Goal: Task Accomplishment & Management: Manage account settings

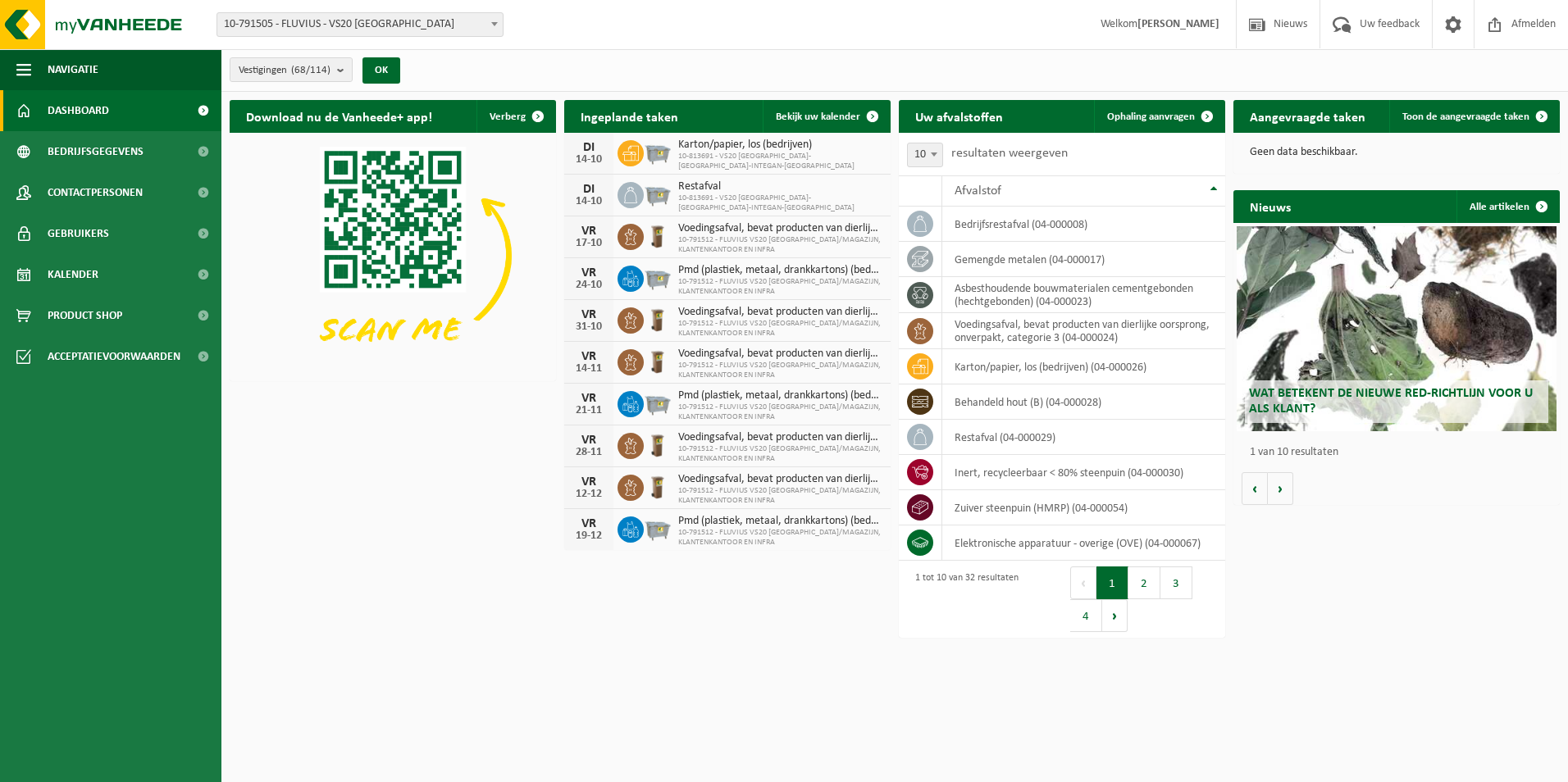
click at [489, 14] on span at bounding box center [494, 24] width 16 height 21
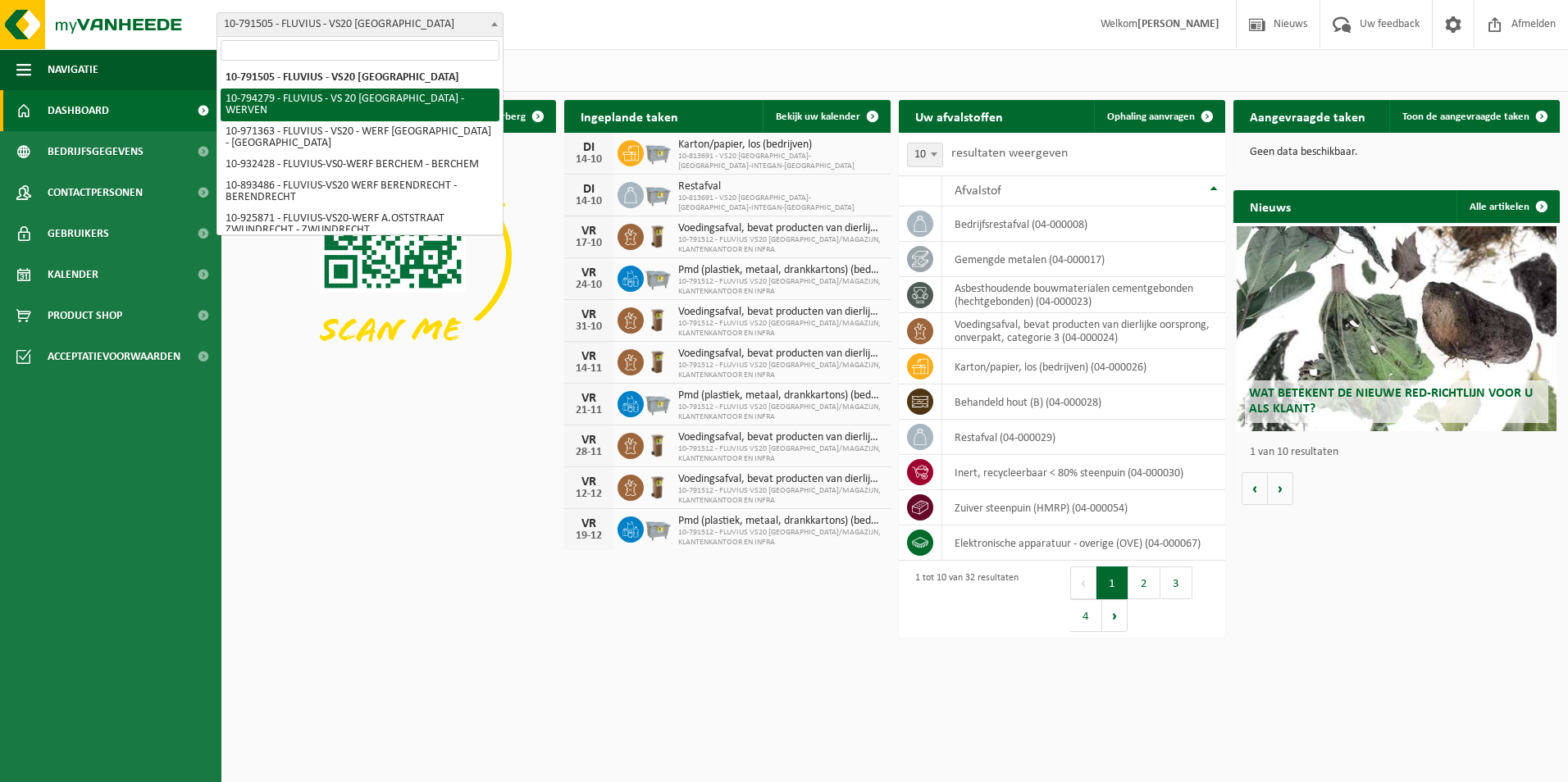
select select "31005"
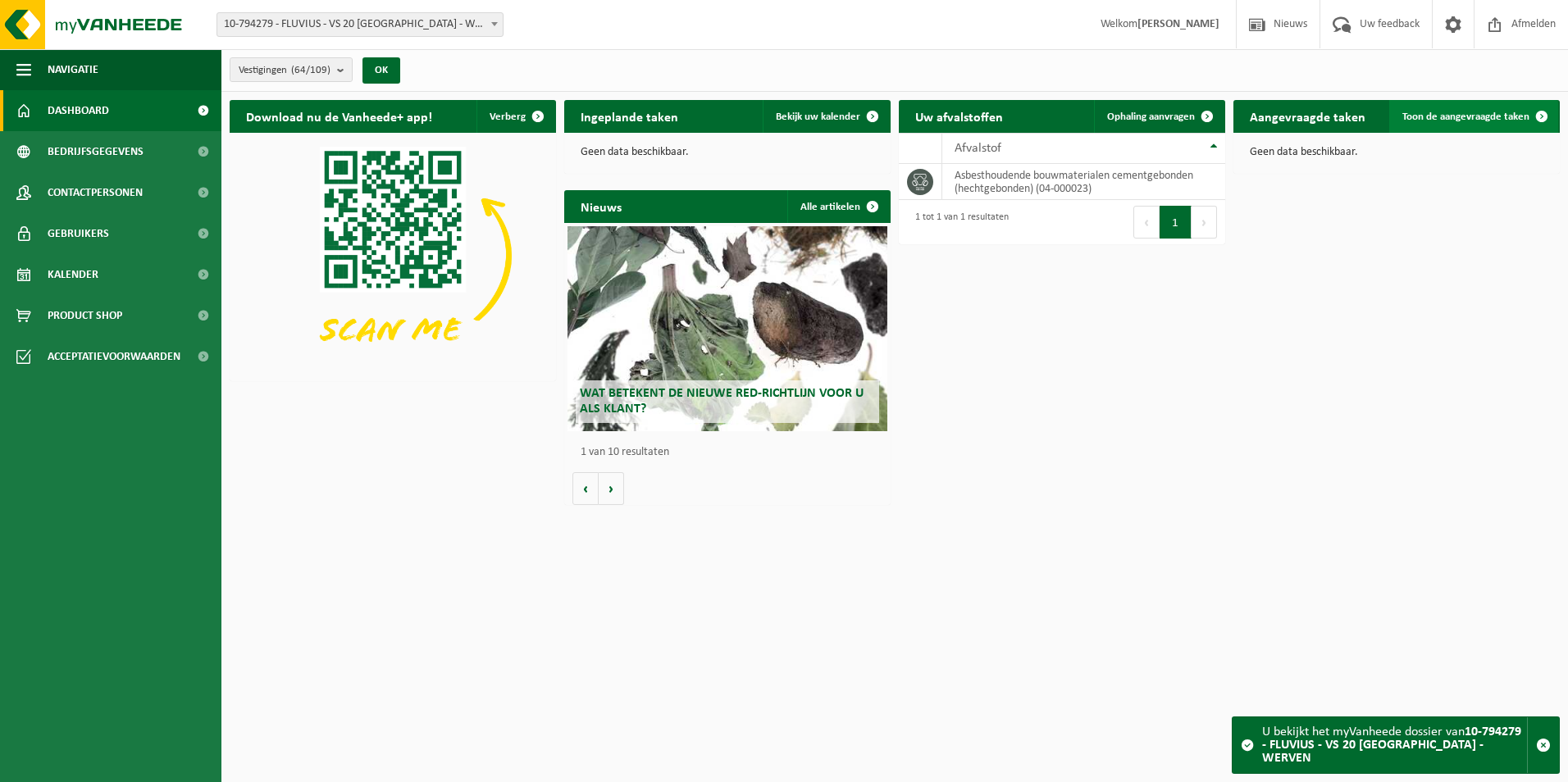
click at [1516, 116] on span "Toon de aangevraagde taken" at bounding box center [1466, 117] width 128 height 11
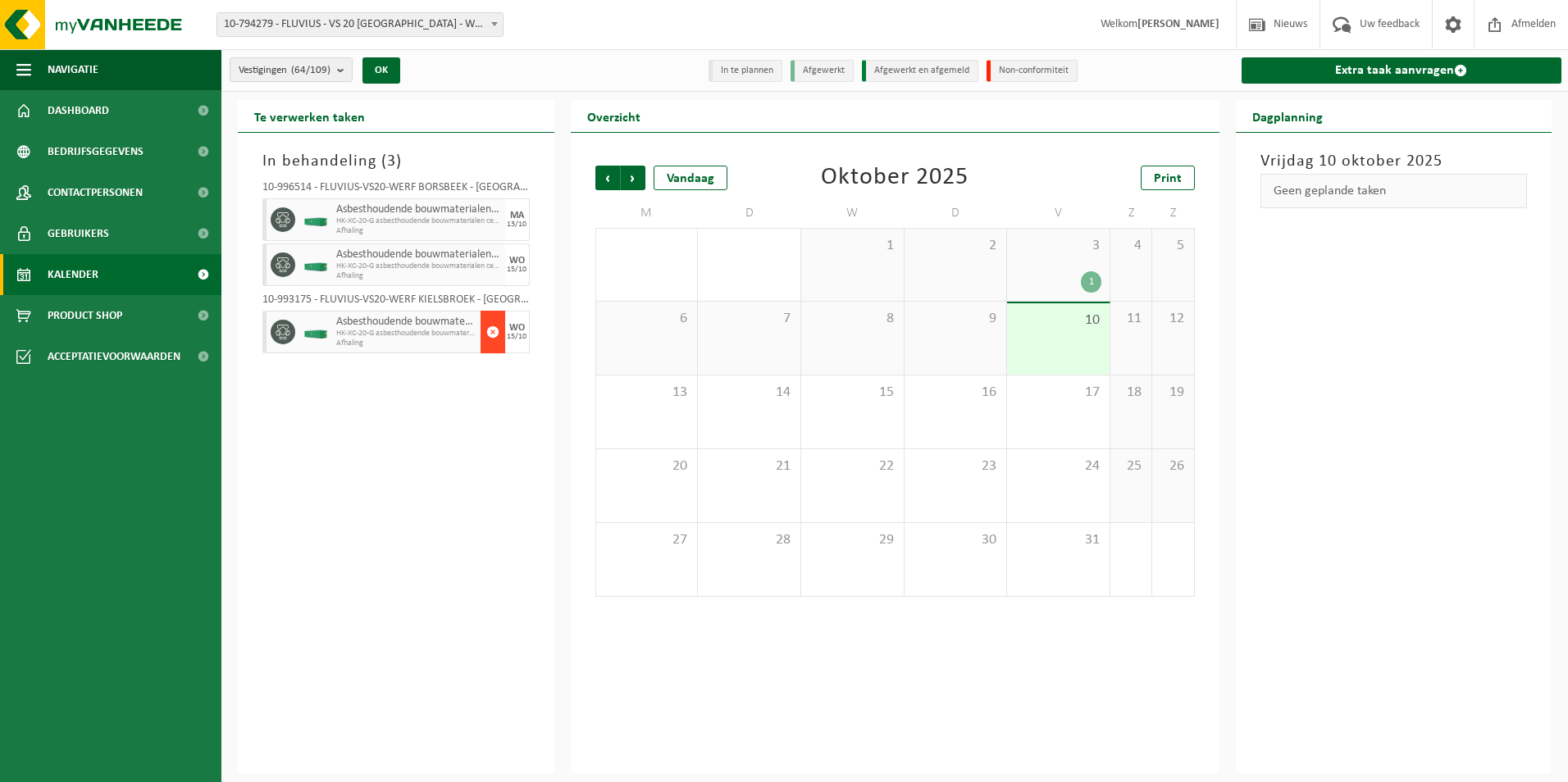
click at [497, 330] on span "button" at bounding box center [492, 332] width 13 height 33
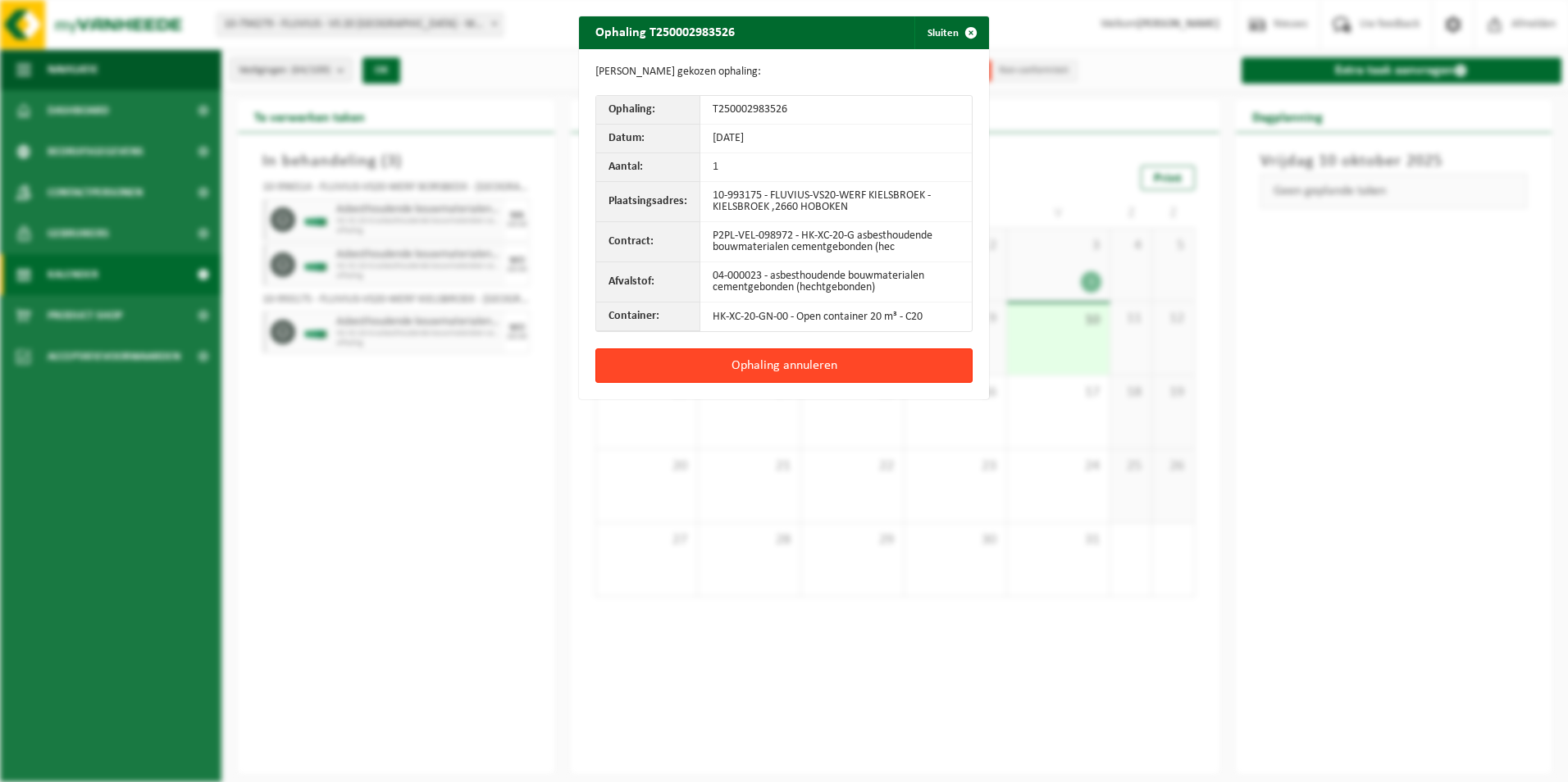
click at [760, 360] on button "Ophaling annuleren" at bounding box center [784, 366] width 377 height 35
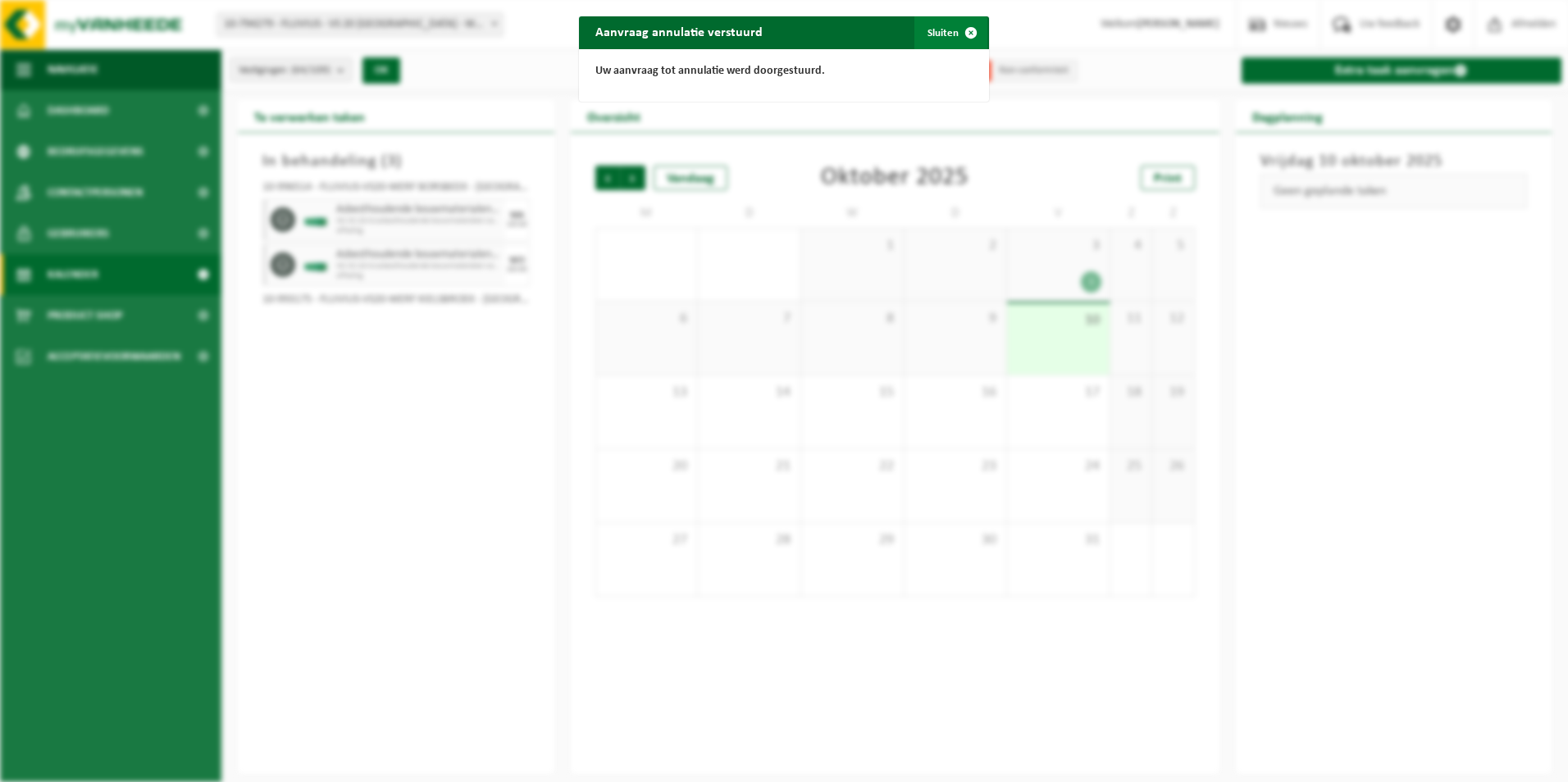
click at [957, 26] on span "button" at bounding box center [970, 32] width 33 height 33
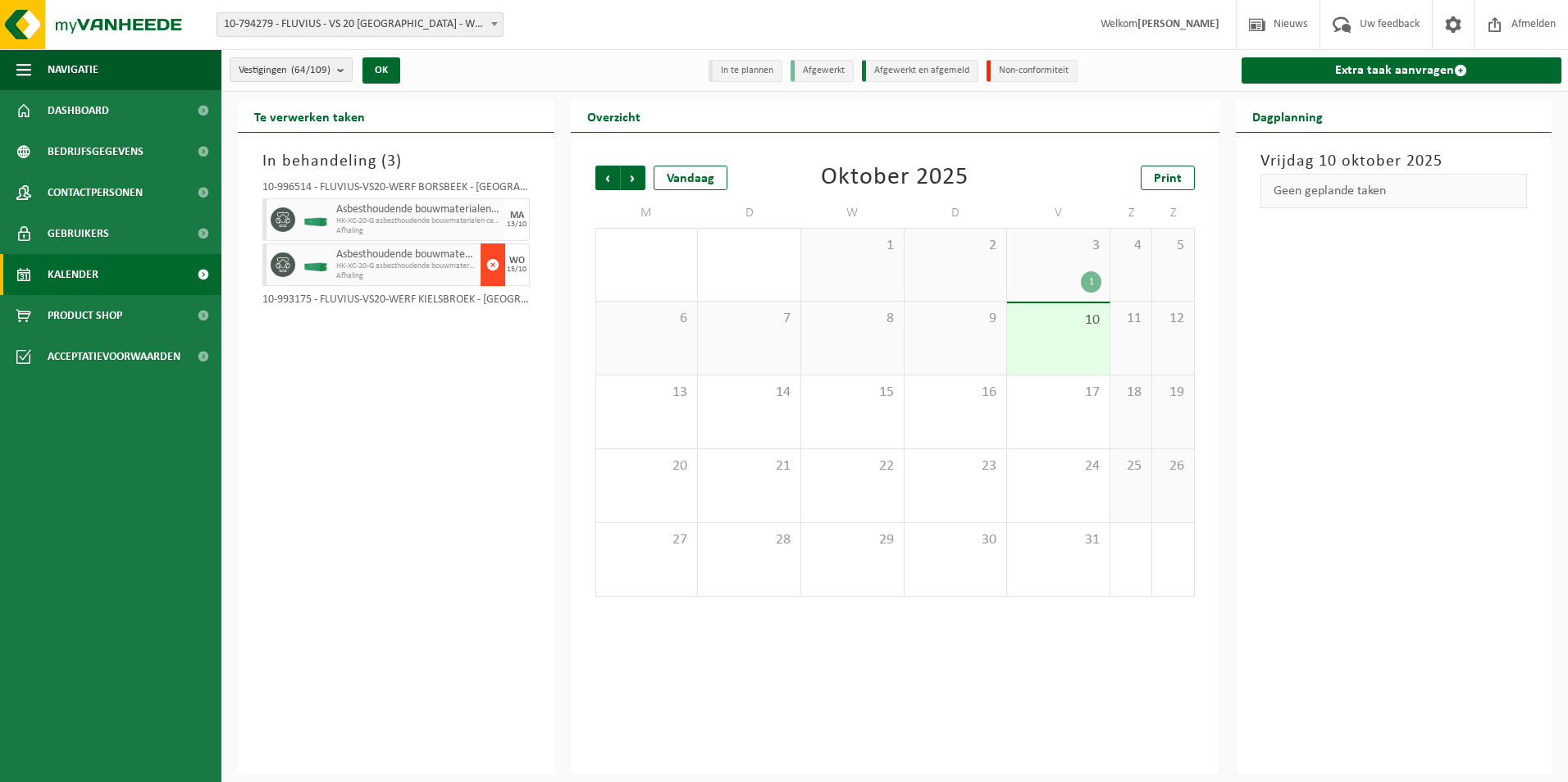
click at [497, 268] on span "button" at bounding box center [492, 265] width 13 height 33
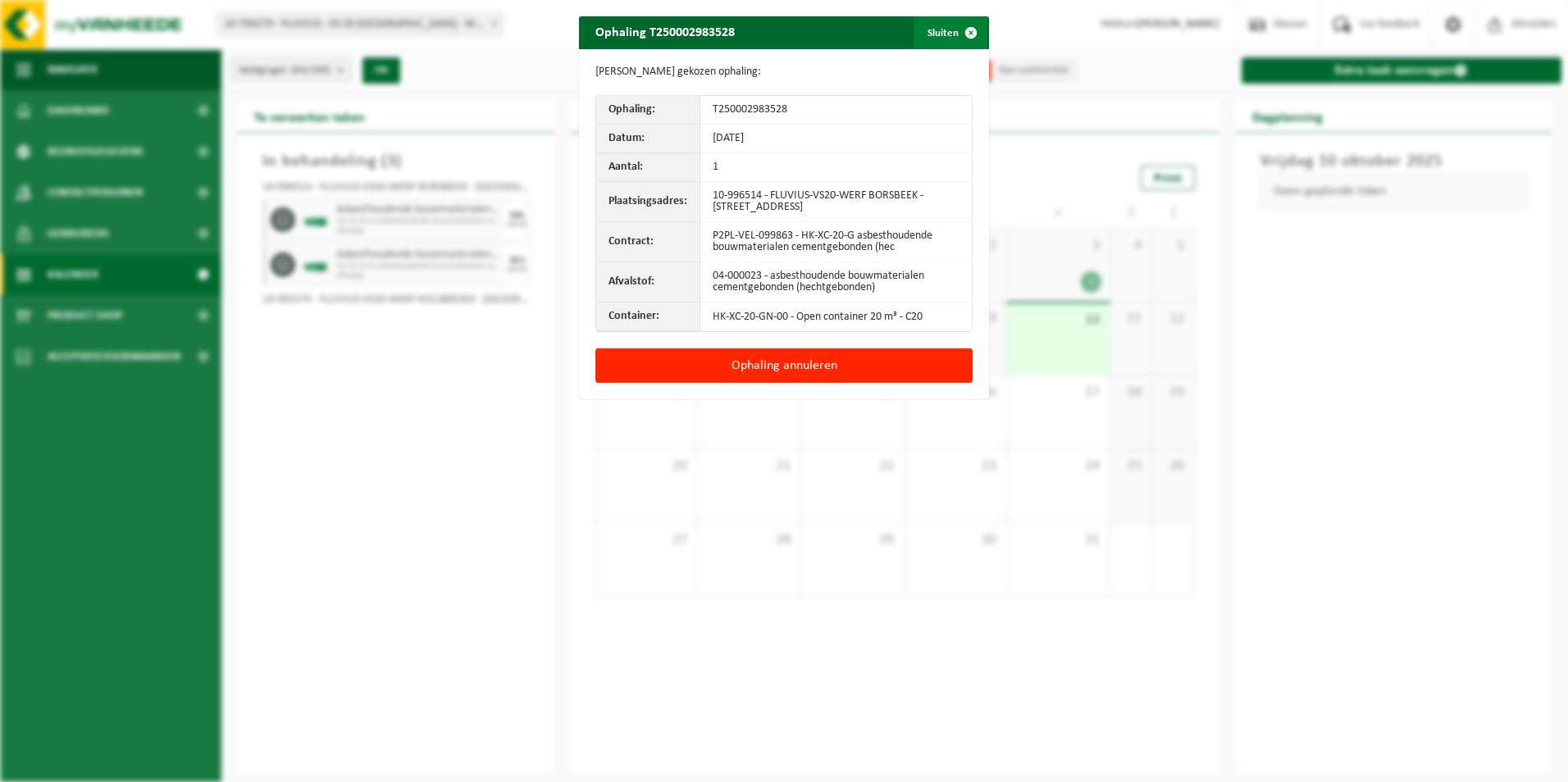
click at [955, 26] on span "button" at bounding box center [970, 32] width 33 height 33
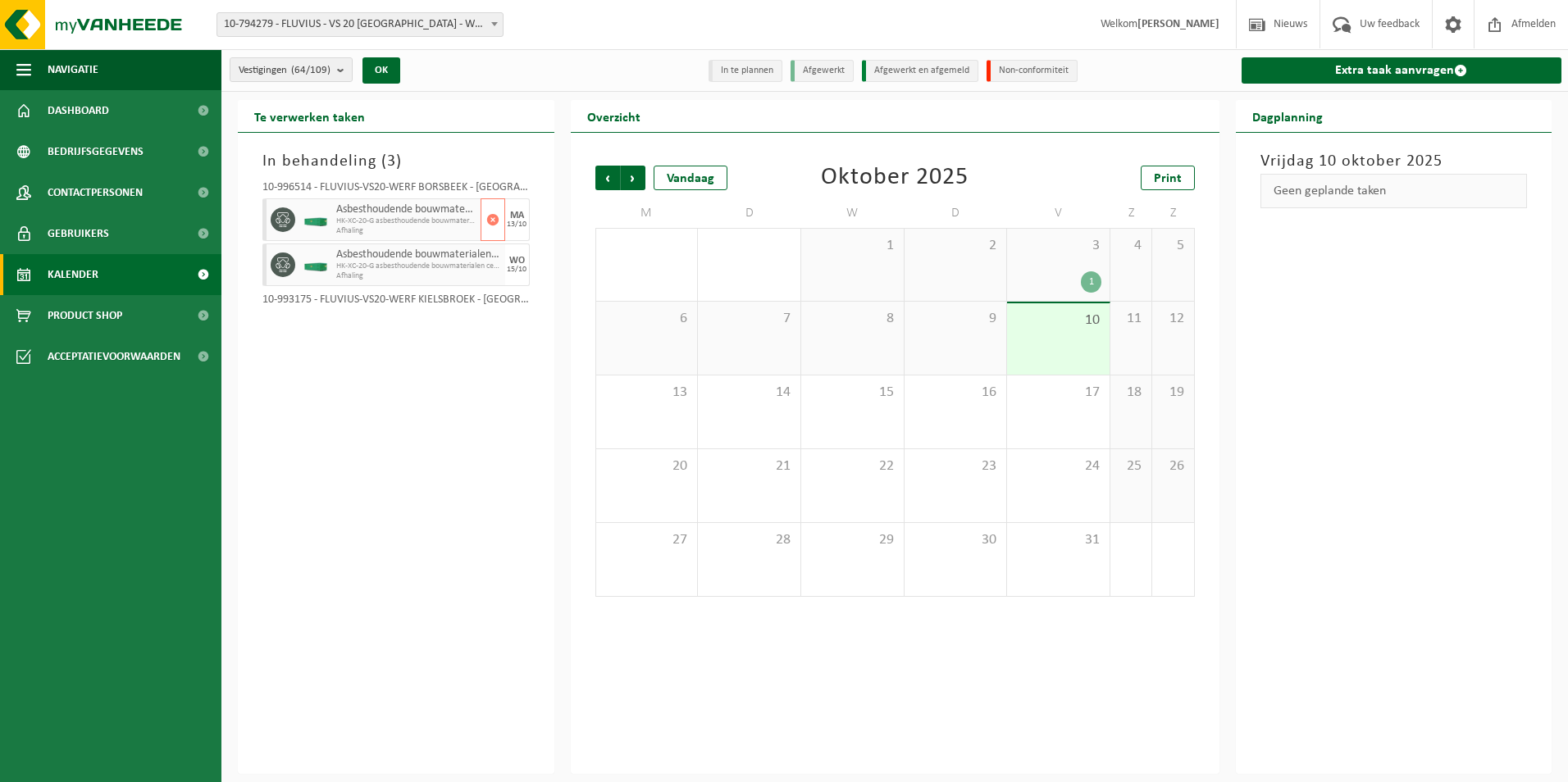
click at [379, 210] on span "Asbesthoudende bouwmaterialen cementgebonden (hechtgebonden)" at bounding box center [406, 210] width 140 height 13
click at [500, 277] on button "button" at bounding box center [493, 265] width 25 height 43
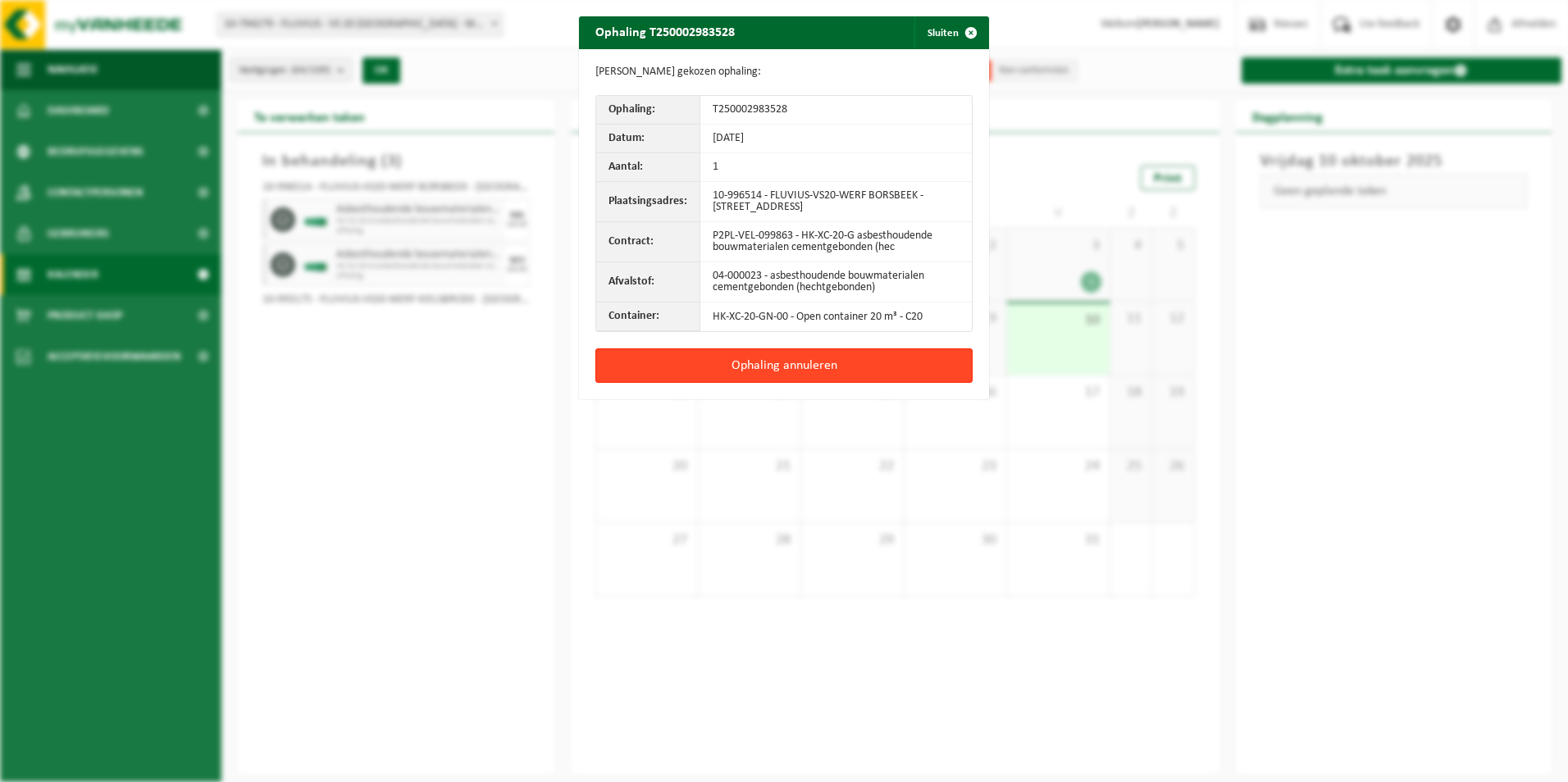
click at [740, 361] on button "Ophaling annuleren" at bounding box center [784, 366] width 377 height 35
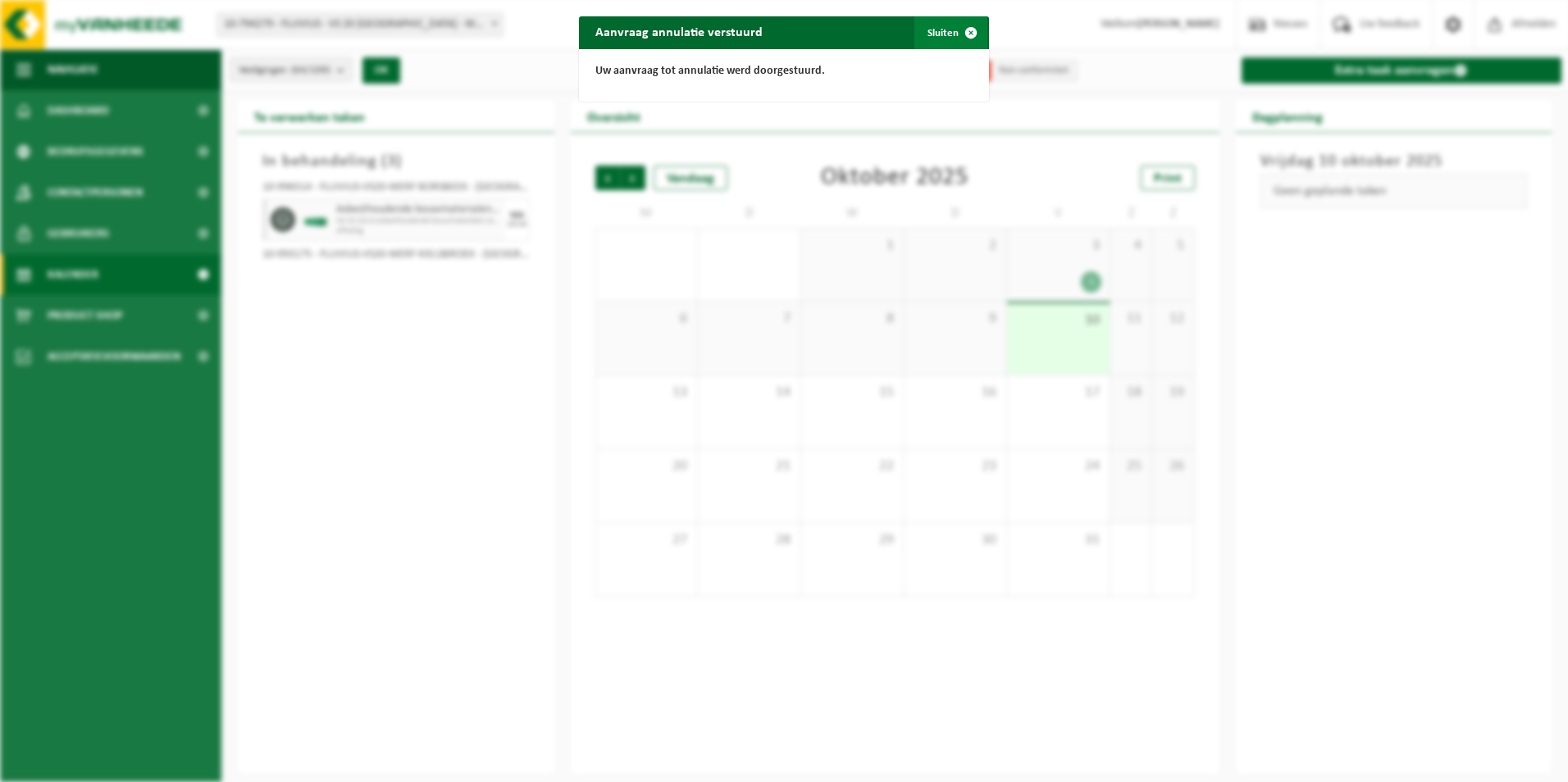
click at [970, 37] on span "button" at bounding box center [970, 32] width 33 height 33
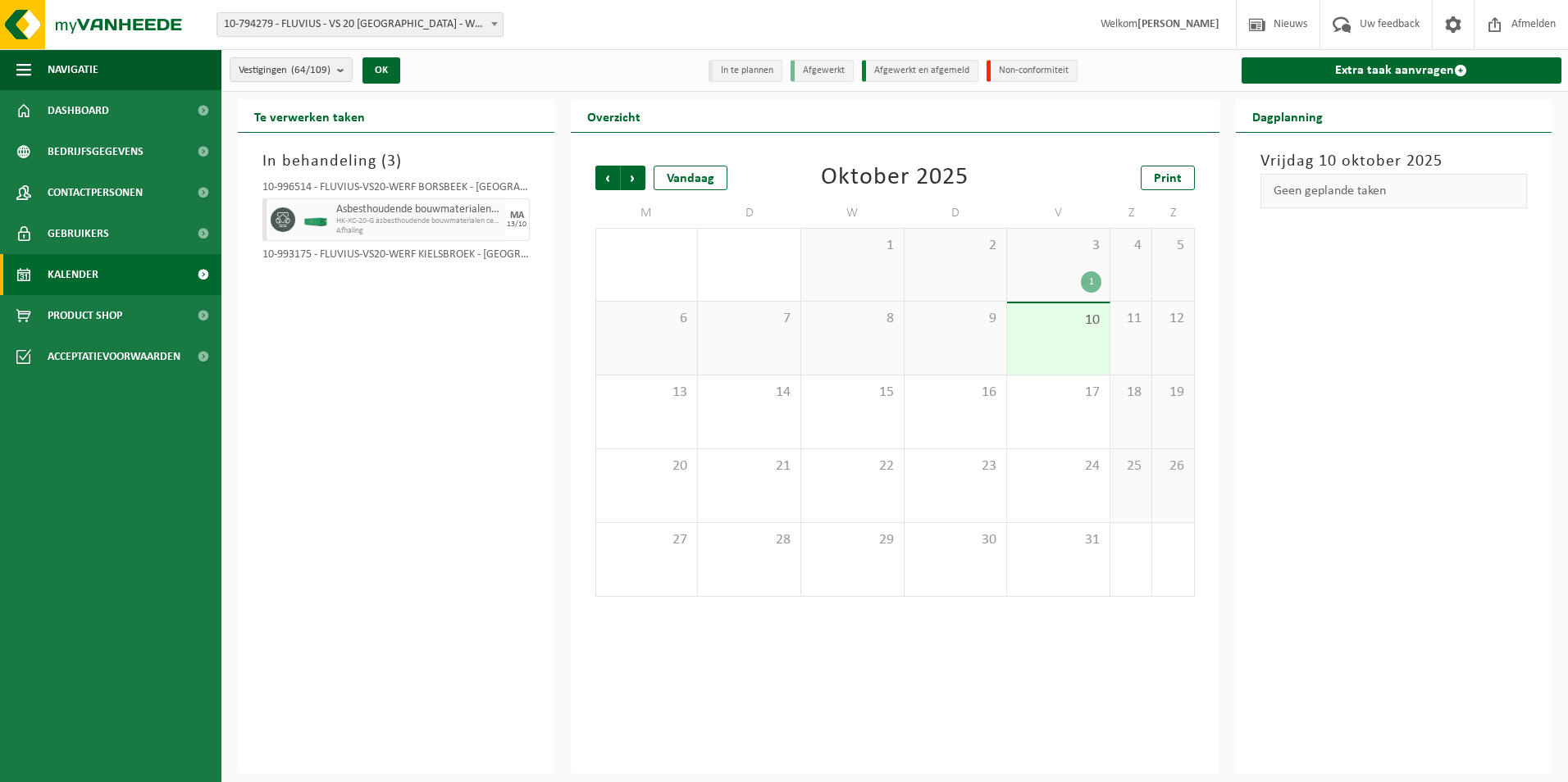
click at [353, 199] on div "Asbesthoudende bouwmaterialen cementgebonden (hechtgebonden) HK-XC-20-G asbesth…" at bounding box center [418, 220] width 173 height 43
click at [409, 219] on span "HK-XC-20-G asbesthoudende bouwmaterialen cementgebonden (hec" at bounding box center [406, 221] width 140 height 10
click at [122, 128] on link "Dashboard" at bounding box center [111, 111] width 221 height 41
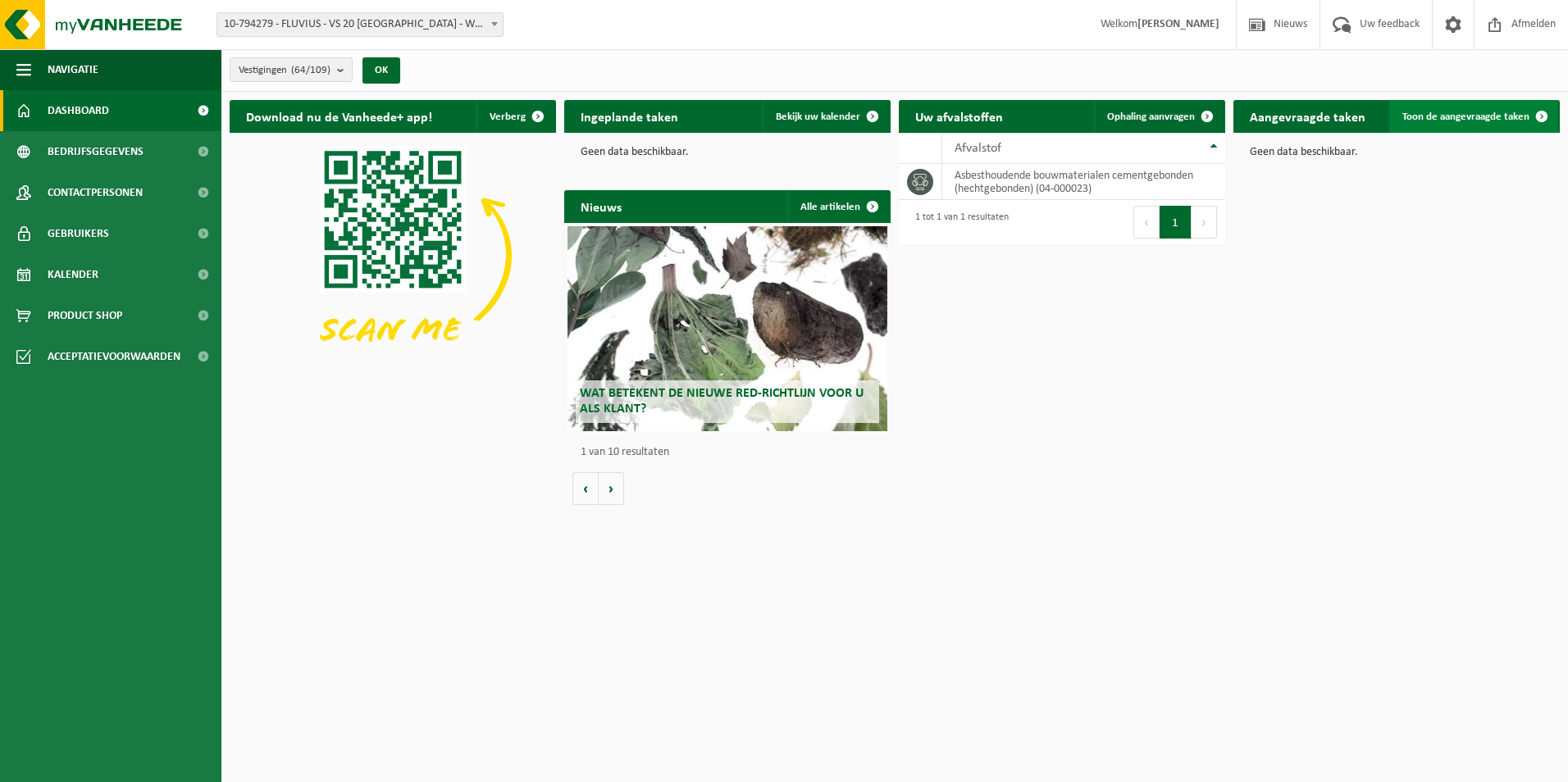
click at [1456, 111] on span "Toon de aangevraagde taken" at bounding box center [1466, 117] width 128 height 11
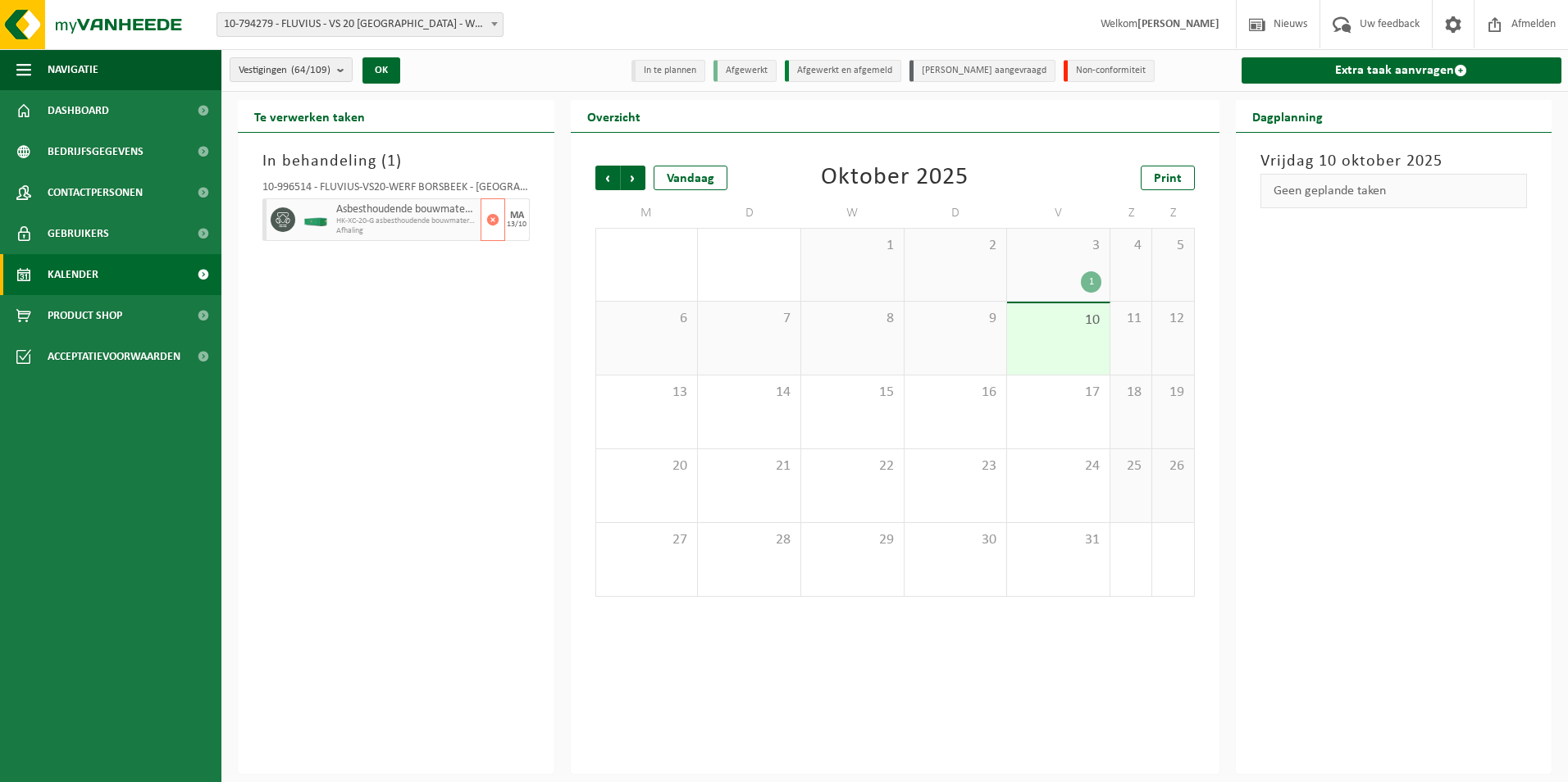
click at [424, 214] on span "Asbesthoudende bouwmaterialen cementgebonden (hechtgebonden)" at bounding box center [406, 210] width 140 height 13
click at [138, 120] on link "Dashboard" at bounding box center [111, 111] width 221 height 41
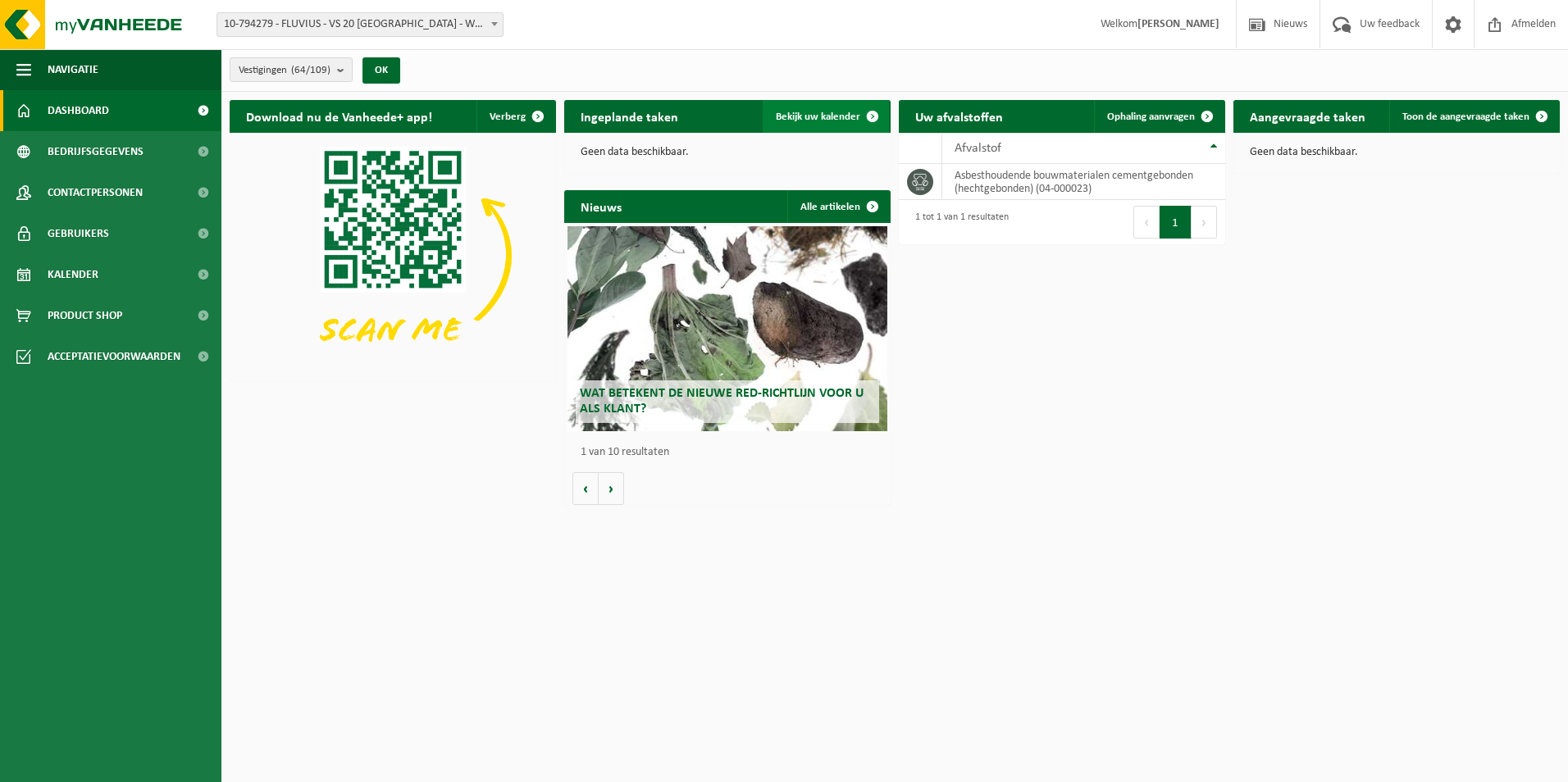
click at [850, 128] on link "Bekijk uw kalender" at bounding box center [826, 116] width 127 height 33
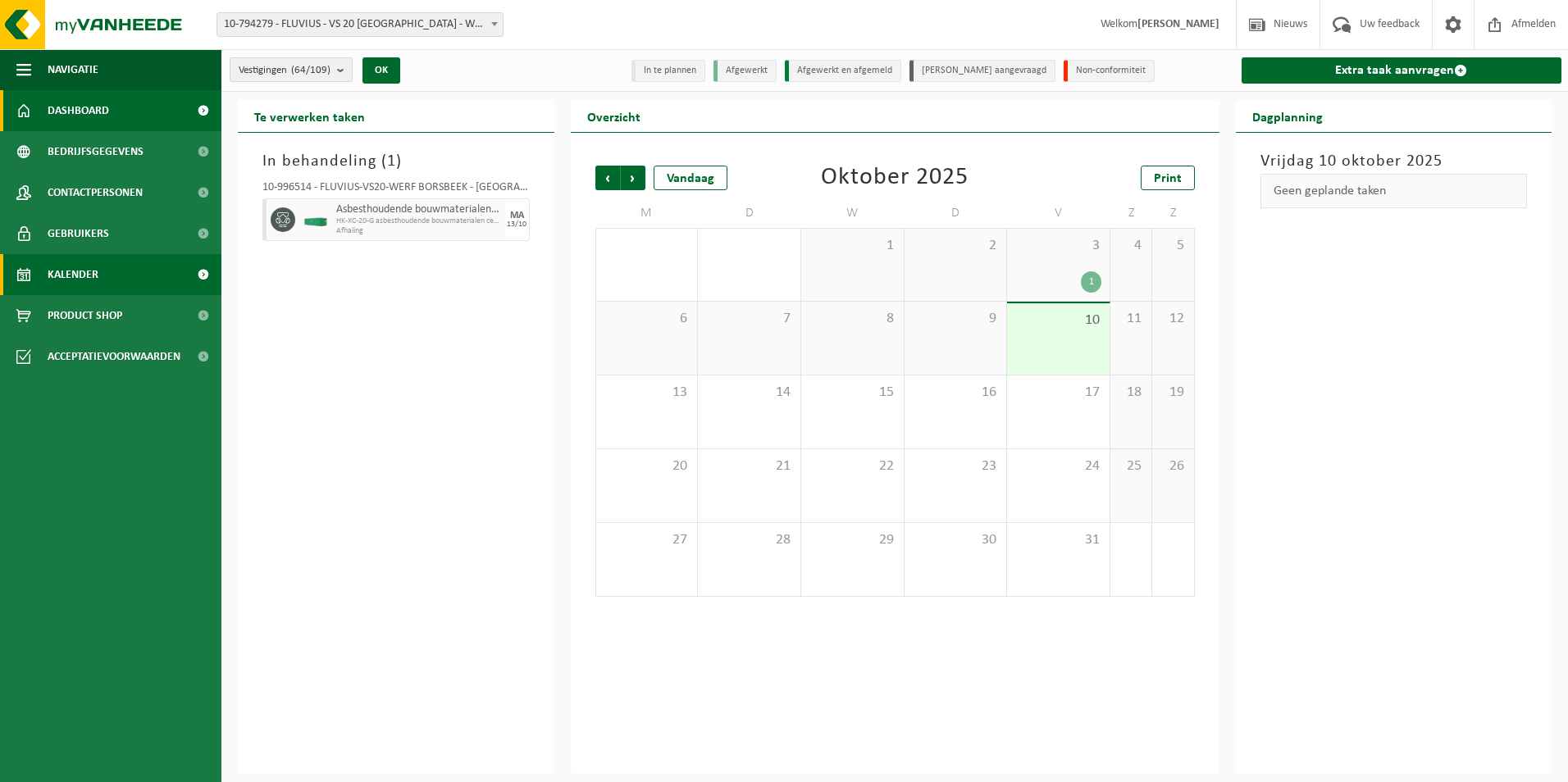
click at [119, 111] on link "Dashboard" at bounding box center [111, 111] width 221 height 41
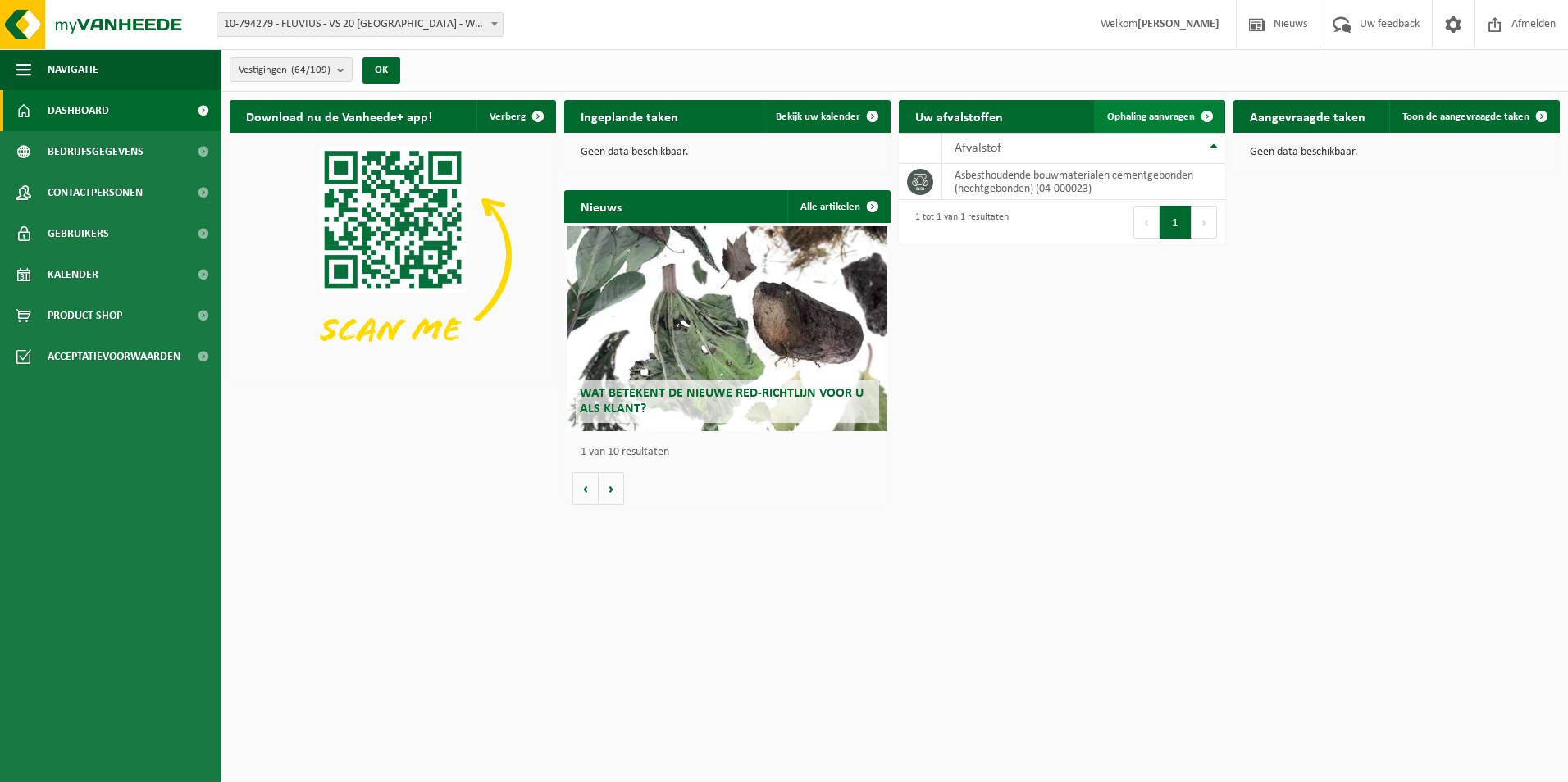
click at [1153, 118] on span "Ophaling aanvragen" at bounding box center [1151, 117] width 87 height 11
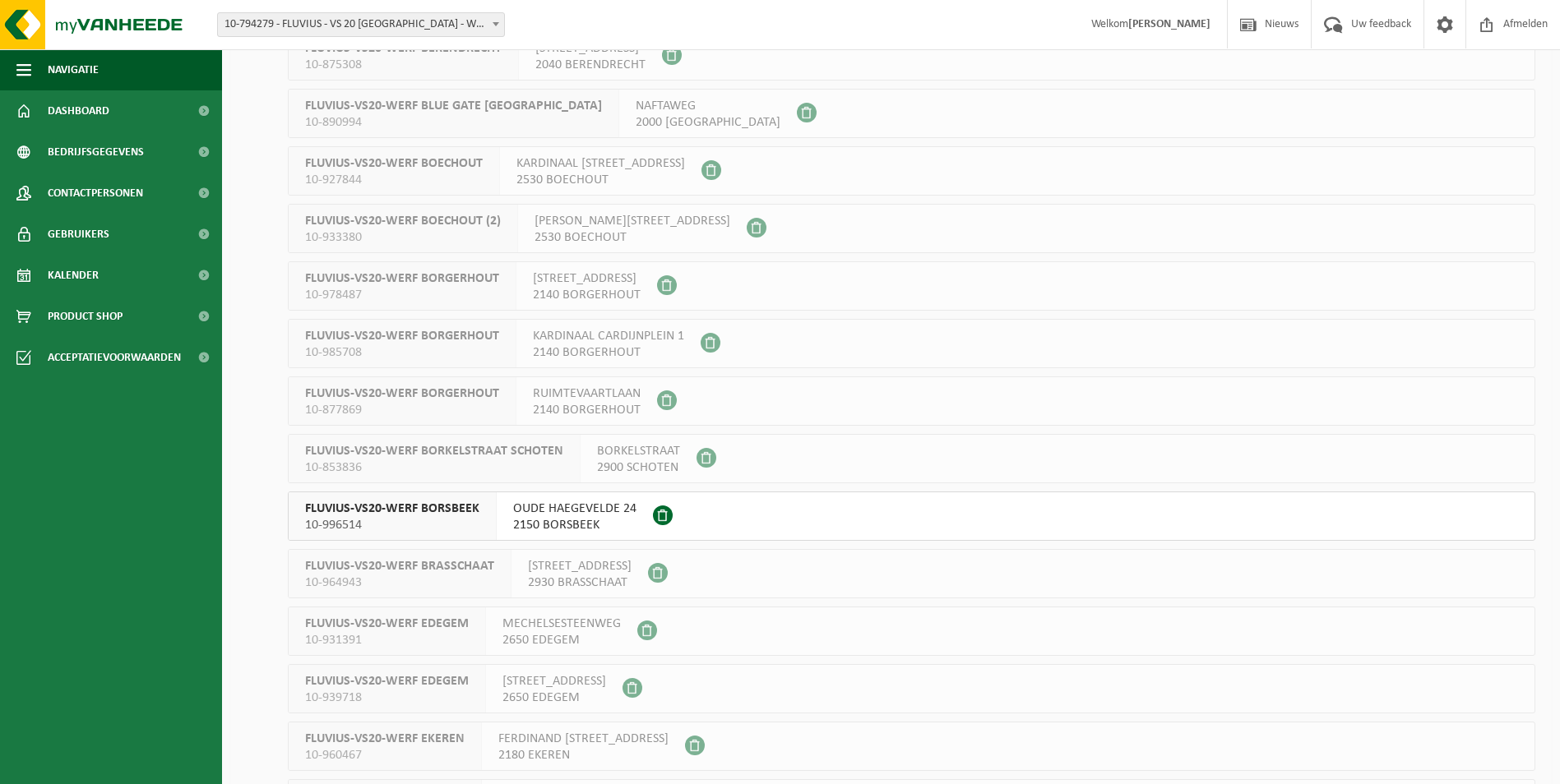
scroll to position [247, 0]
